Goal: Navigation & Orientation: Find specific page/section

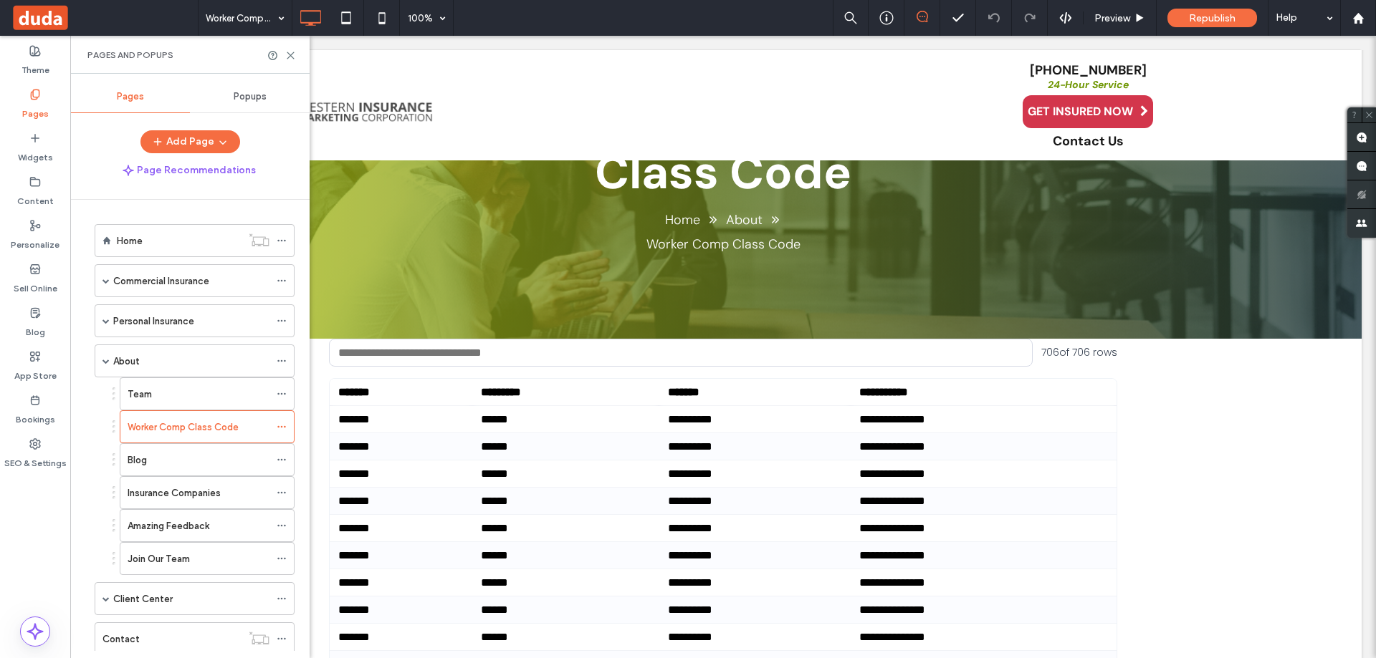
scroll to position [529, 0]
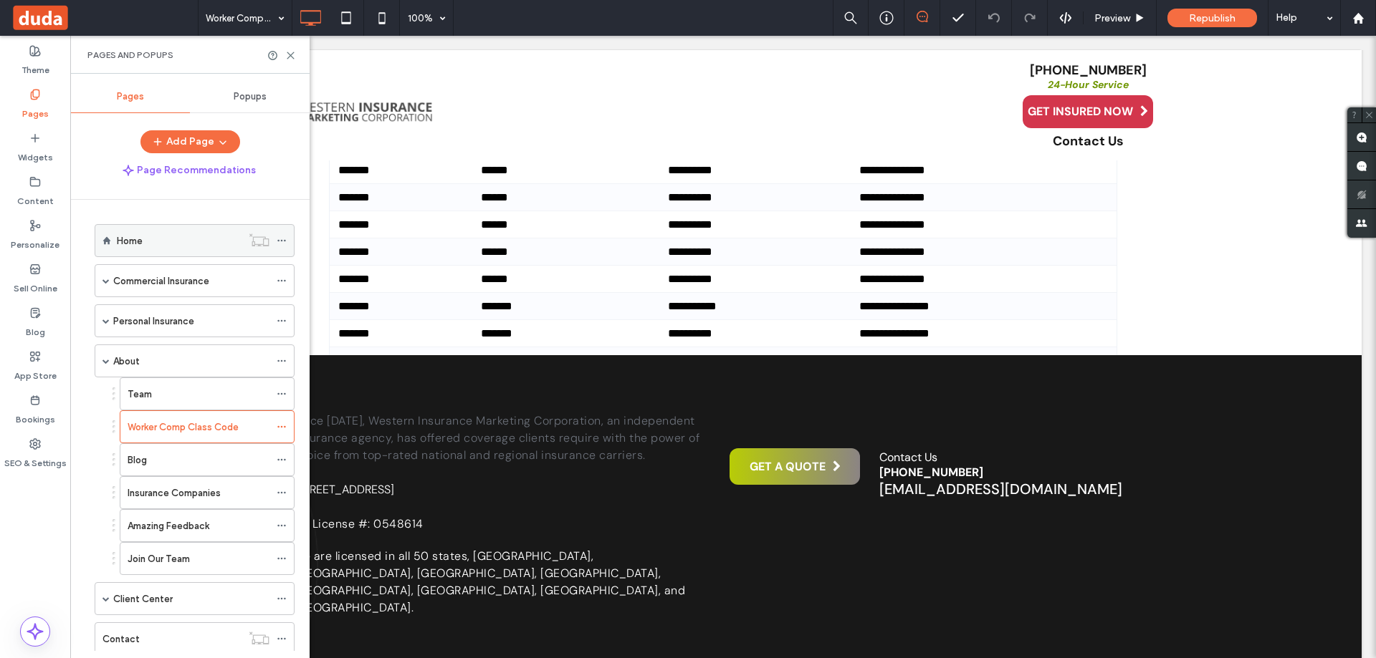
click at [153, 236] on div "Home" at bounding box center [179, 241] width 125 height 15
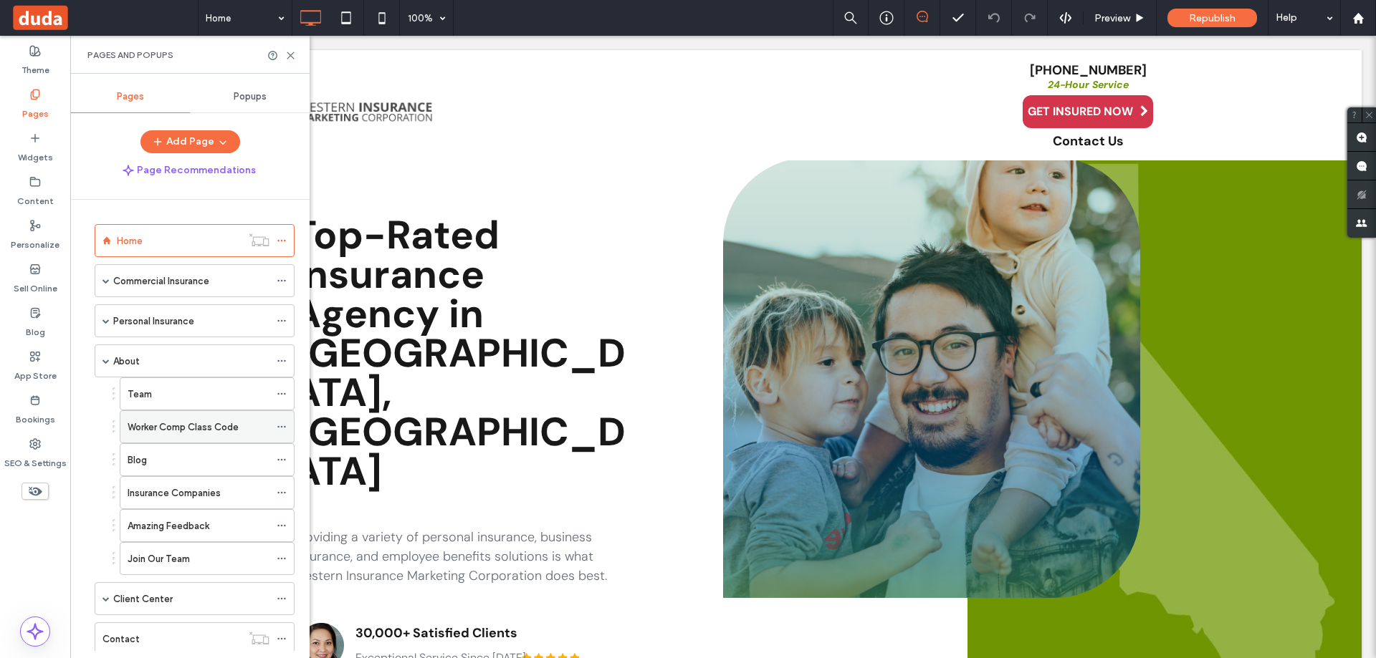
click at [190, 433] on label "Worker Comp Class Code" at bounding box center [183, 427] width 111 height 25
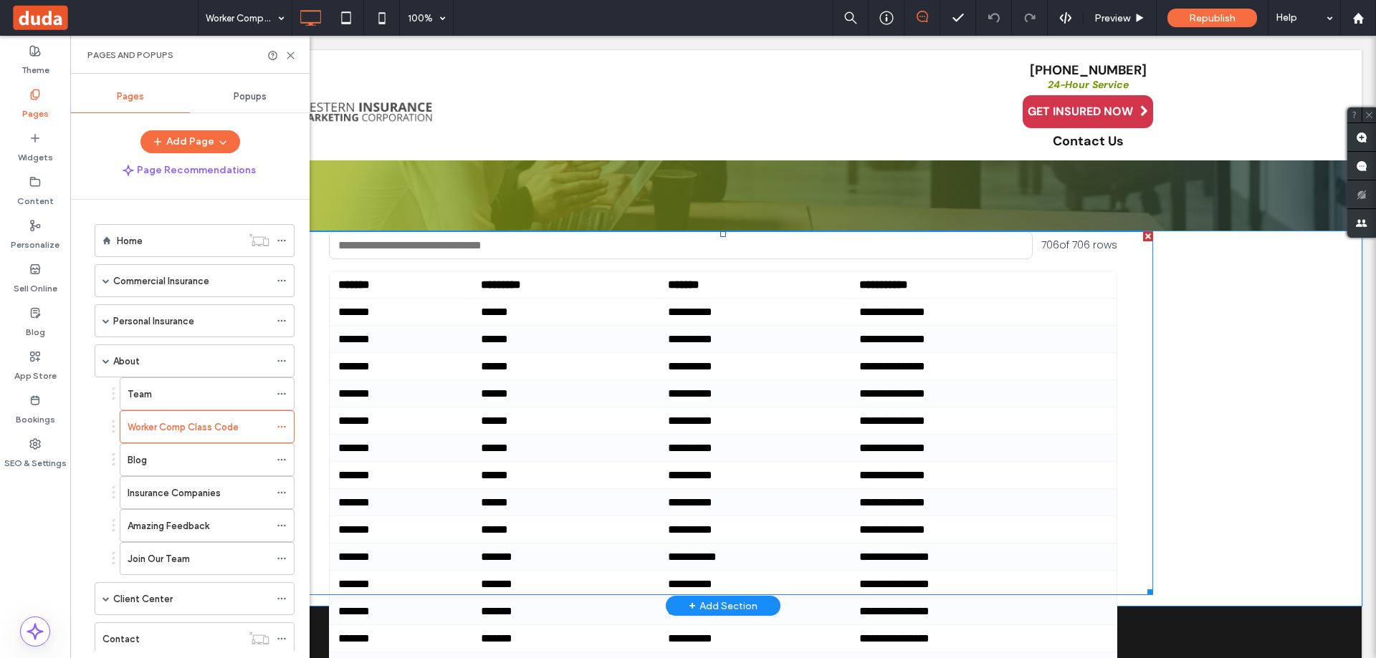
scroll to position [430, 0]
